Goal: Task Accomplishment & Management: Manage account settings

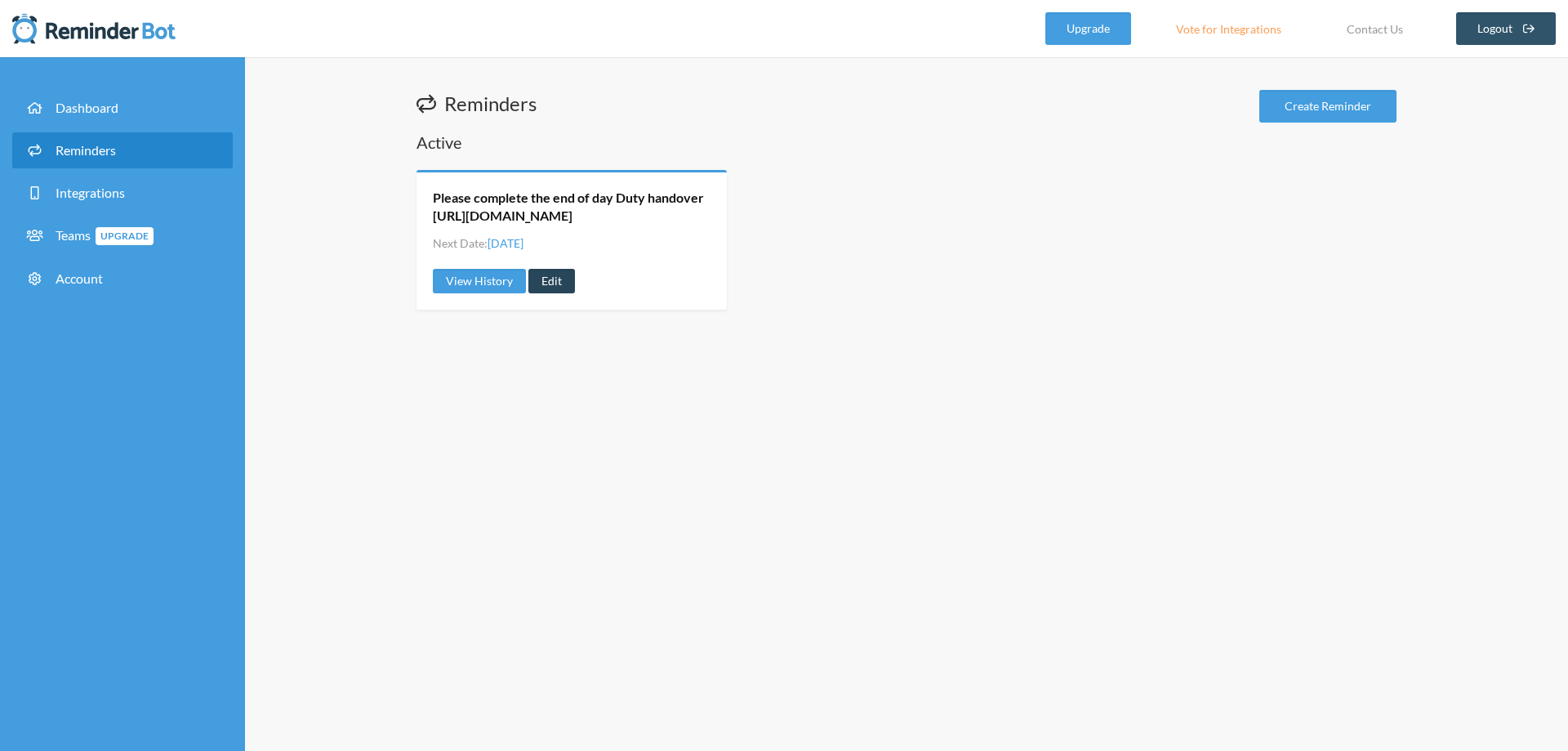
click at [542, 275] on link "Edit" at bounding box center [552, 281] width 47 height 25
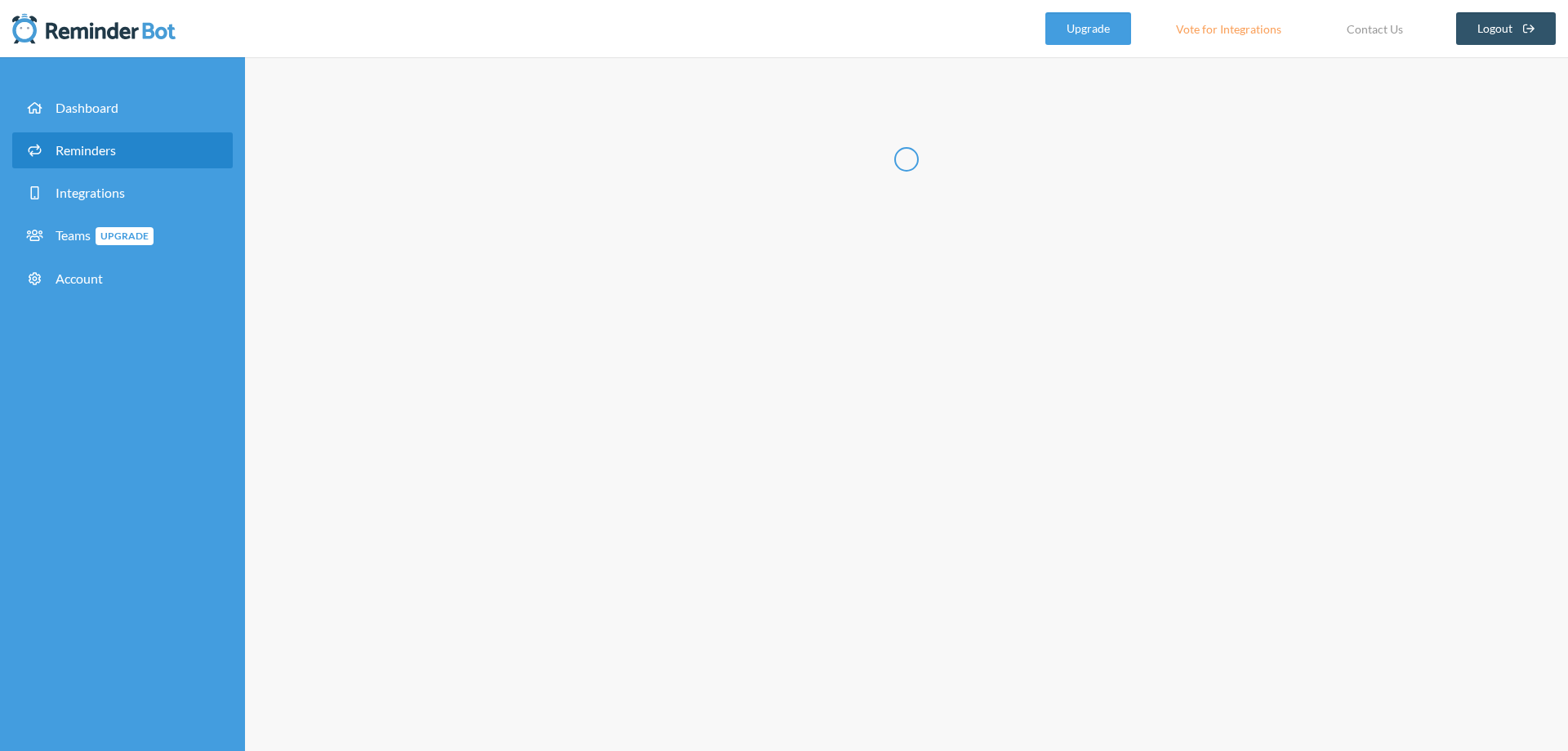
radio input "false"
radio input "true"
type input "Please complete the end of day Duty handover [URL][DOMAIN_NAME]"
checkbox input "true"
select select "15:00:00"
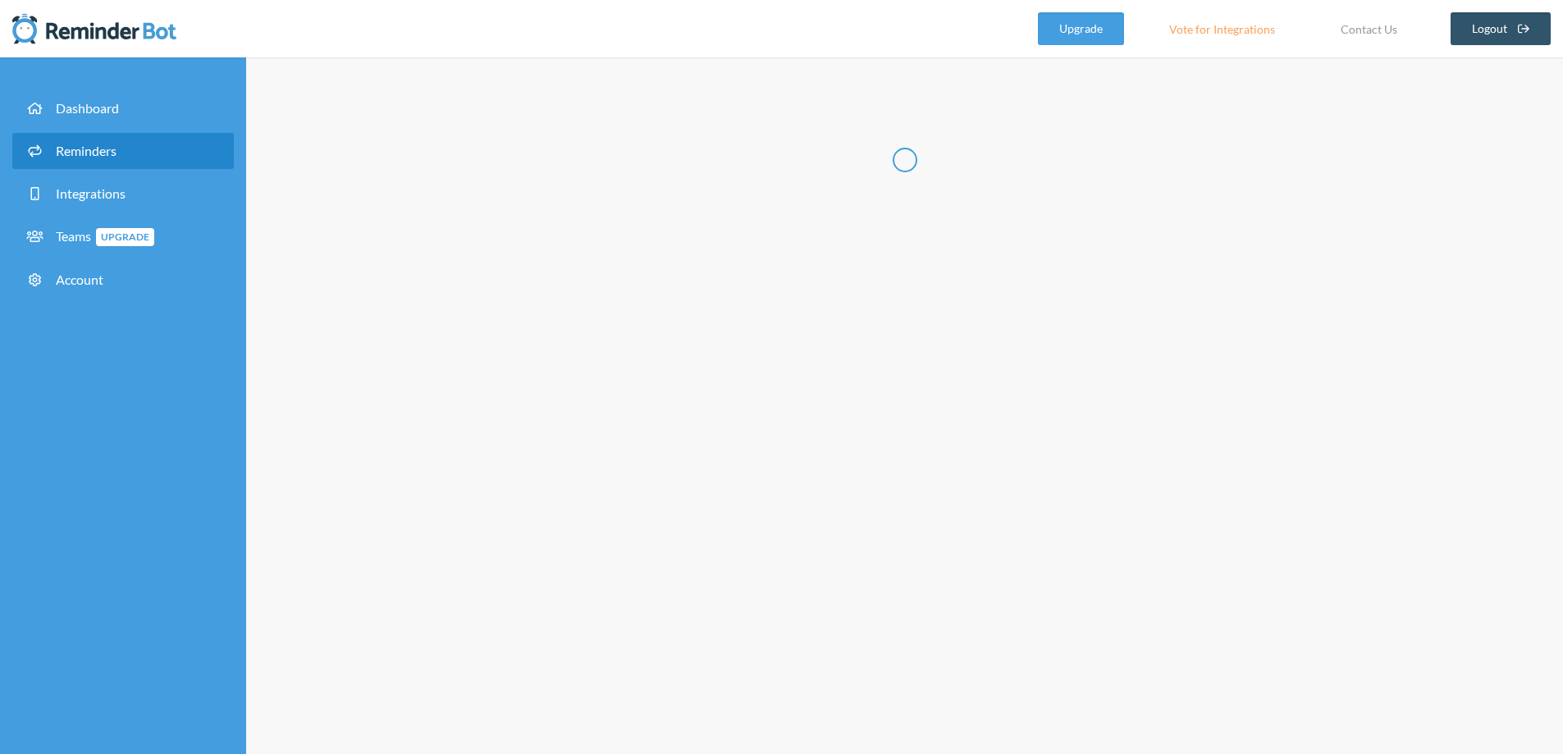
select select "16:00:00"
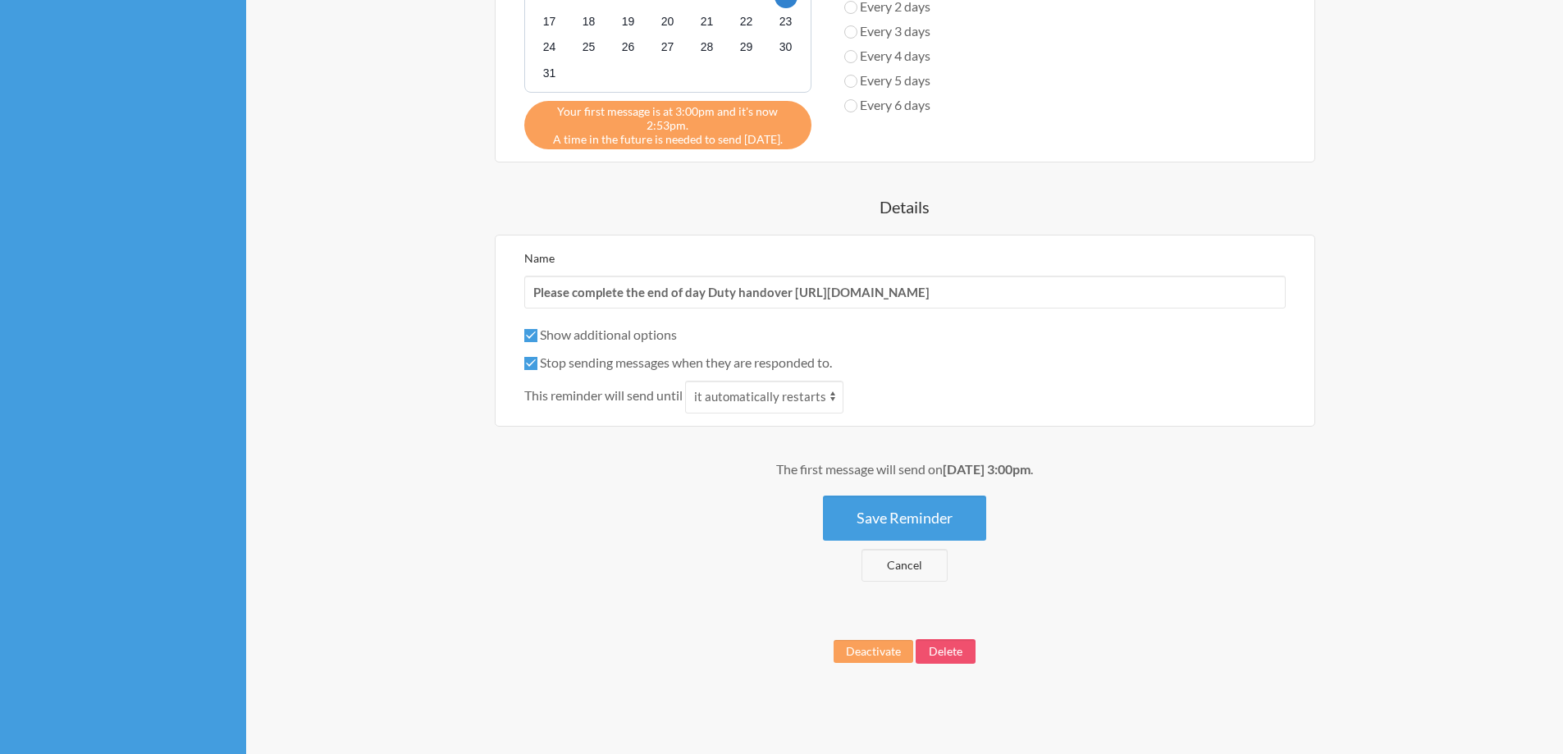
scroll to position [751, 0]
click at [931, 650] on button "Delete" at bounding box center [945, 651] width 60 height 25
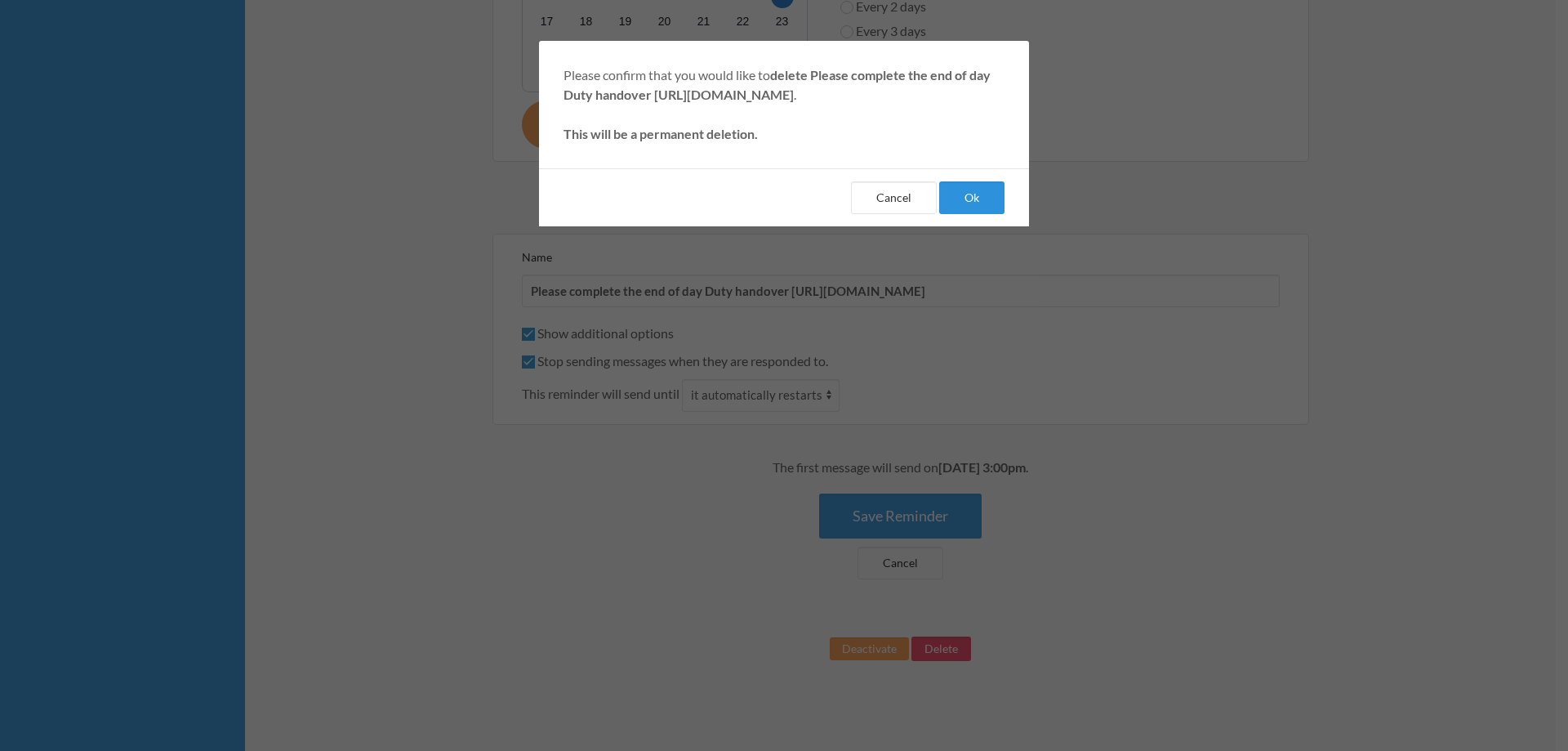
click at [977, 211] on button "Ok" at bounding box center [972, 197] width 66 height 33
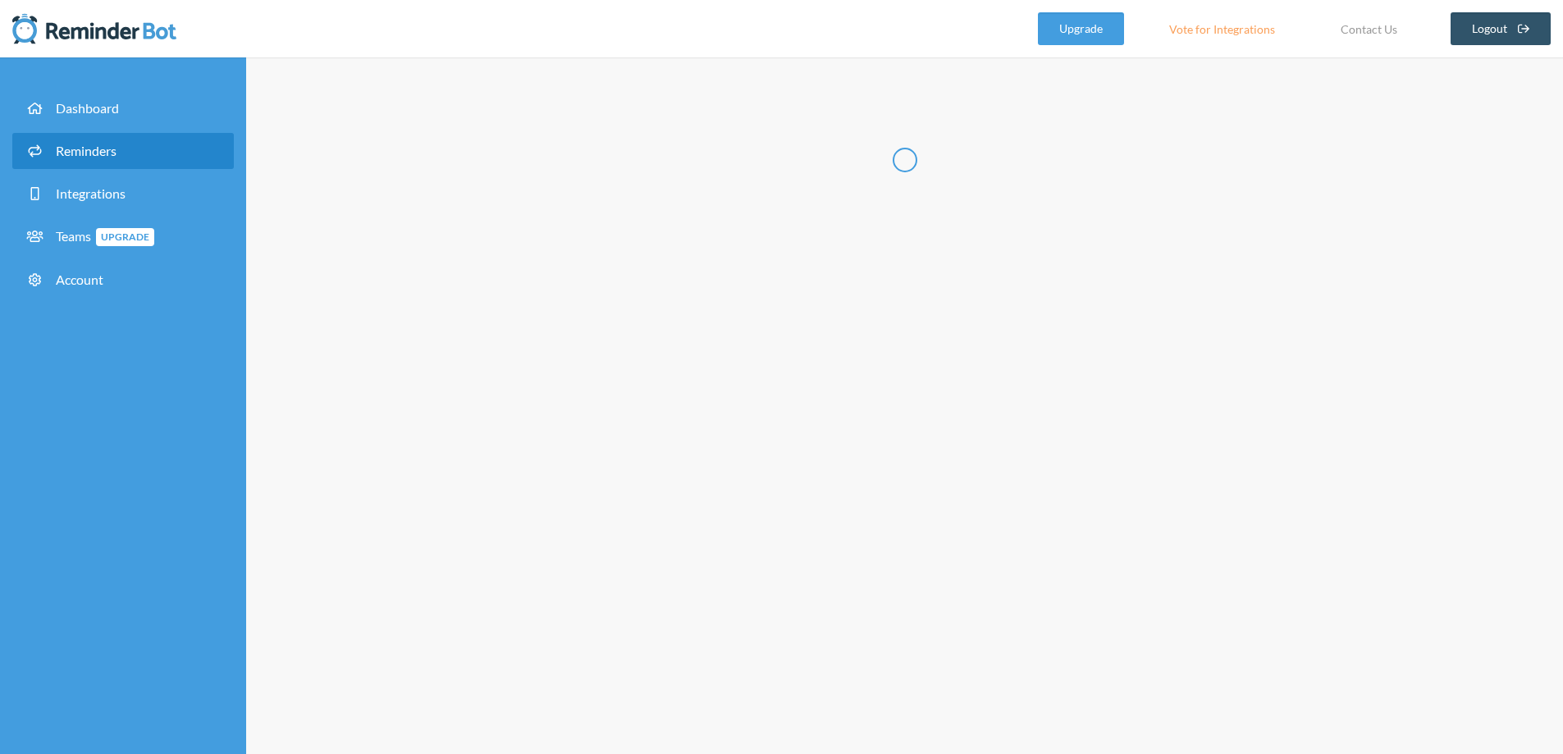
select select "08:30:00"
select select "09:30:00"
